Goal: Complete application form: Complete application form

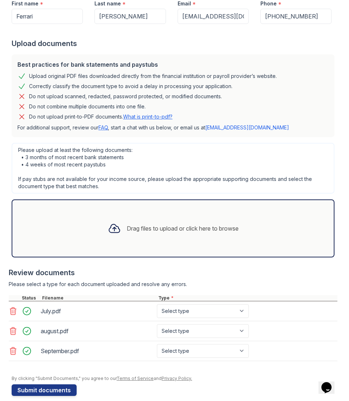
scroll to position [113, 0]
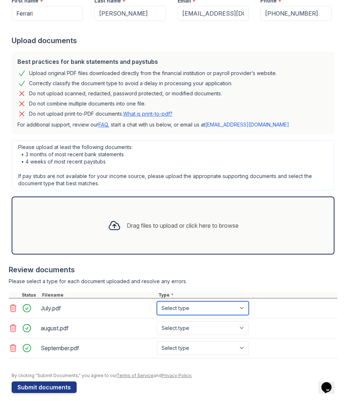
select select "bank_statement"
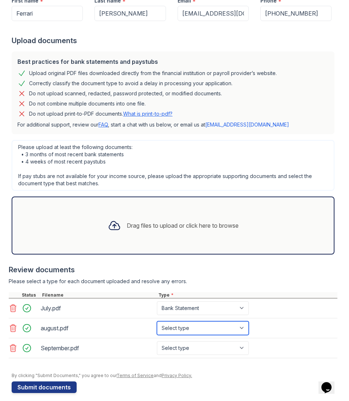
select select "bank_statement"
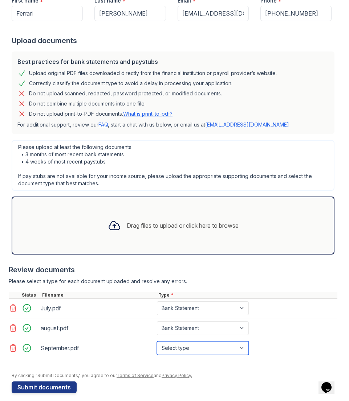
select select "bank_statement"
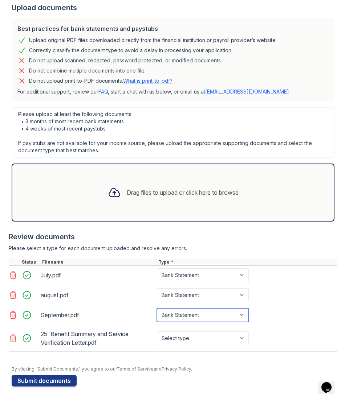
scroll to position [146, 0]
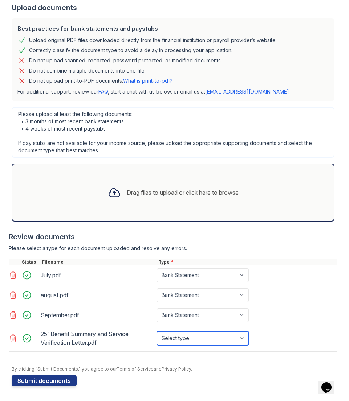
select select "benefit_award_letter"
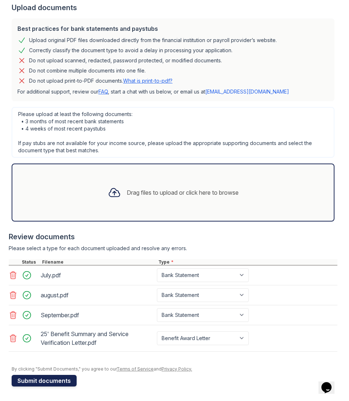
click at [67, 380] on button "Submit documents" at bounding box center [44, 381] width 65 height 12
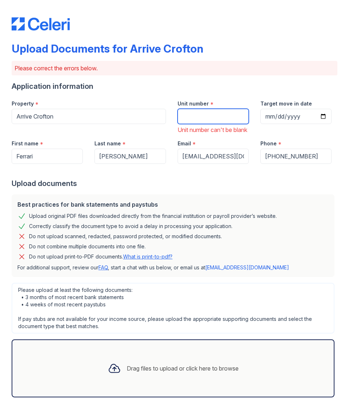
click at [218, 121] on input "Unit number" at bounding box center [212, 116] width 71 height 15
type input "181"
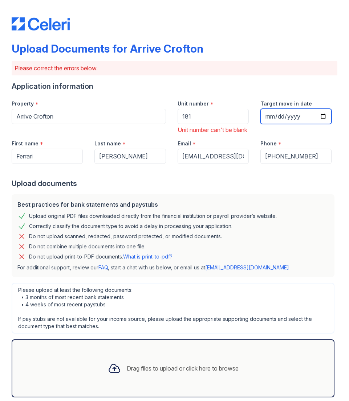
click at [282, 117] on input "Target move in date" at bounding box center [295, 116] width 71 height 15
click at [253, 179] on div at bounding box center [175, 171] width 326 height 15
click at [282, 119] on input "[DATE]" at bounding box center [295, 116] width 71 height 15
type input "[DATE]"
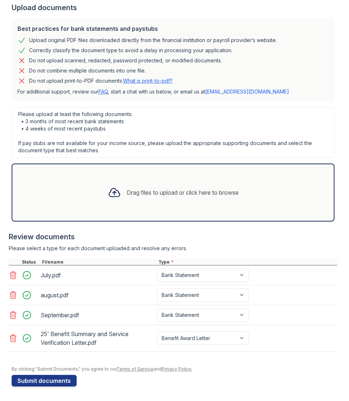
scroll to position [185, 0]
click at [57, 380] on button "Submit documents" at bounding box center [44, 381] width 65 height 12
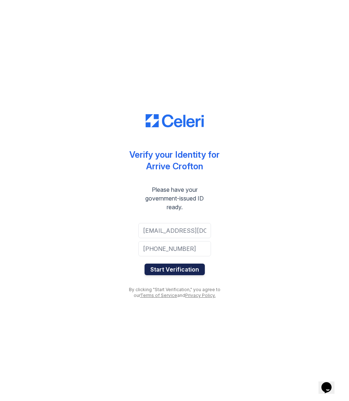
click at [187, 271] on button "Start Verification" at bounding box center [174, 270] width 60 height 12
